Goal: Information Seeking & Learning: Learn about a topic

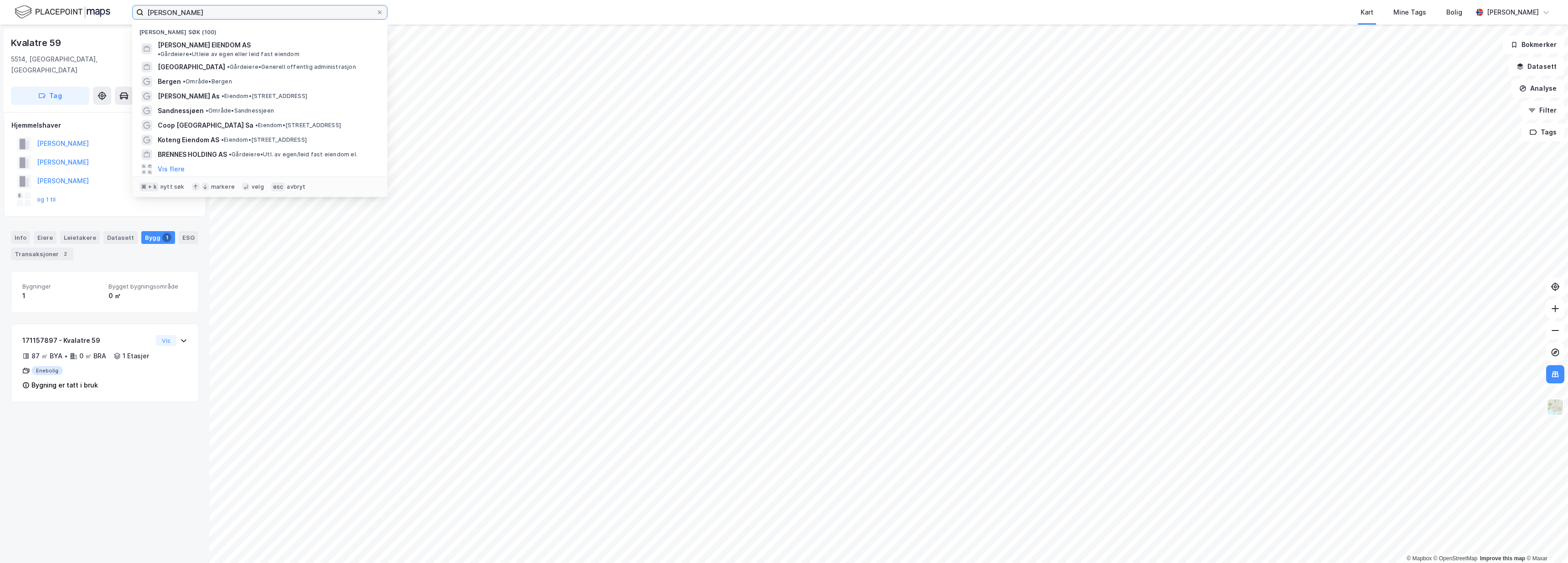
drag, startPoint x: 225, startPoint y: 12, endPoint x: 75, endPoint y: 15, distance: 150.0
click at [75, 15] on div "Reitan Nylige søk (100) REITAN EIENDOM AS • Gårdeiere • Utleie av egen eller le…" at bounding box center [784, 12] width 1568 height 24
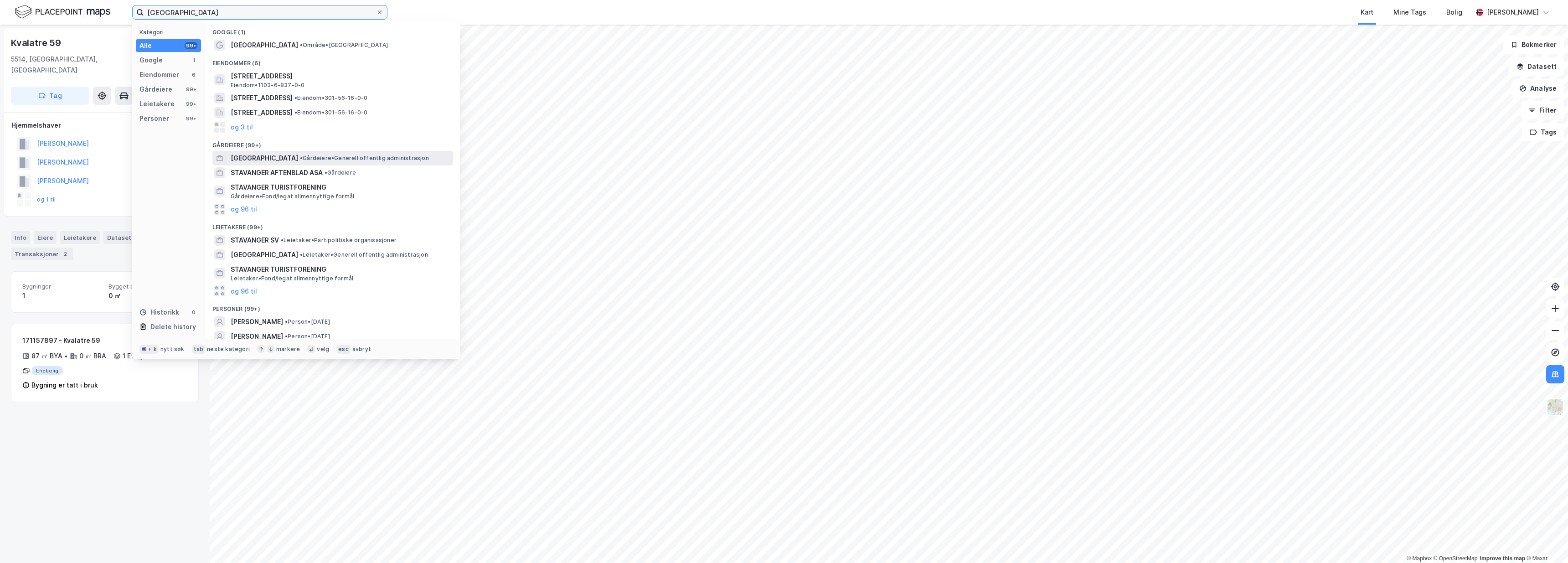
type input "stavanger"
click at [307, 160] on div "STAVANGER KOMMUNE • Gårdeiere • Generell offentlig administrasjon" at bounding box center [341, 158] width 220 height 11
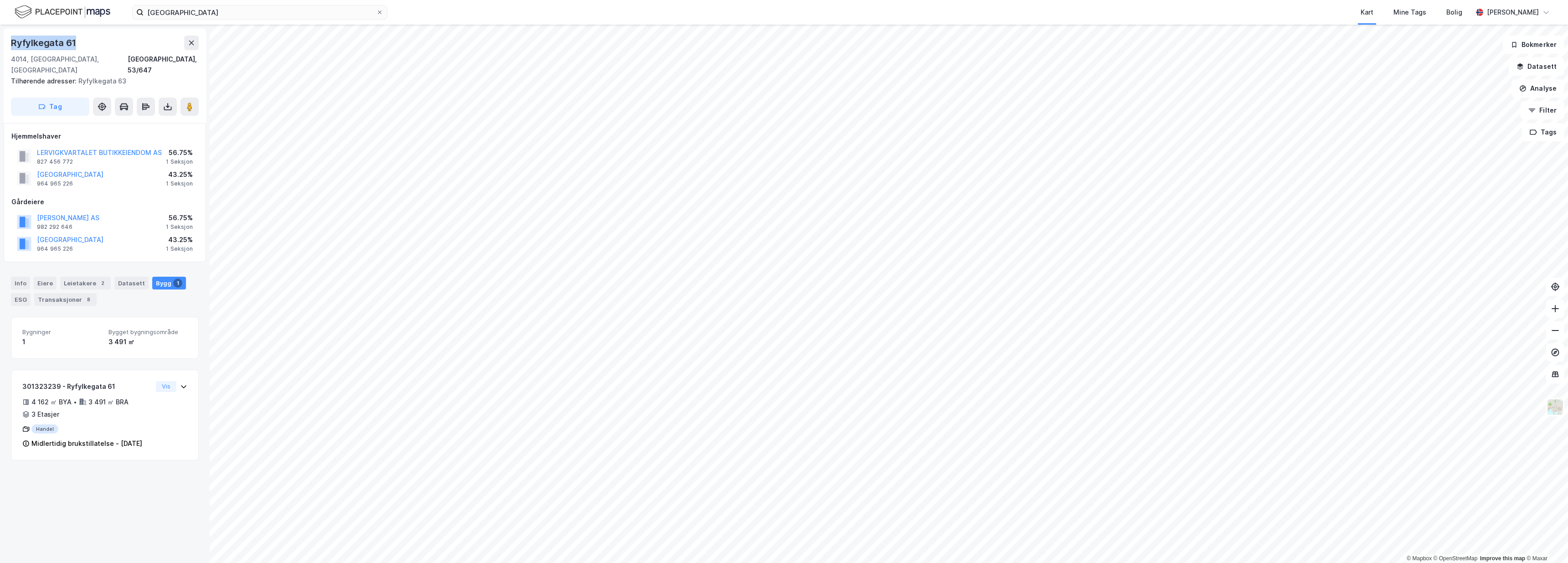
drag, startPoint x: 83, startPoint y: 41, endPoint x: 6, endPoint y: 38, distance: 77.1
click at [6, 38] on div "Ryfylkegata 61 4014, Stavanger, Rogaland Stavanger, 53/647 Tilhørende adresser:…" at bounding box center [105, 75] width 202 height 95
copy div "Ryfylkegata 61"
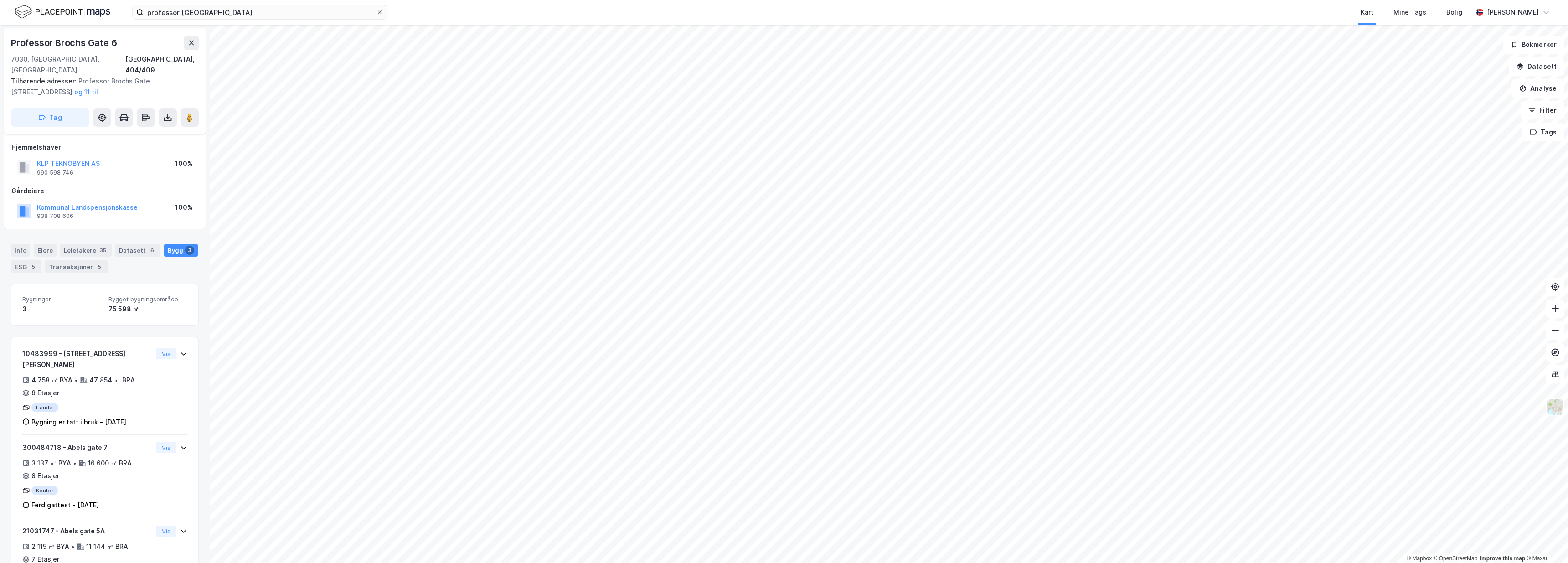
scroll to position [22, 0]
